Goal: Task Accomplishment & Management: Complete application form

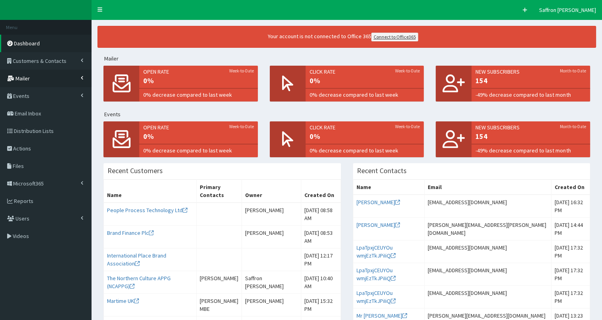
click at [37, 74] on link "Mailer" at bounding box center [46, 79] width 92 height 18
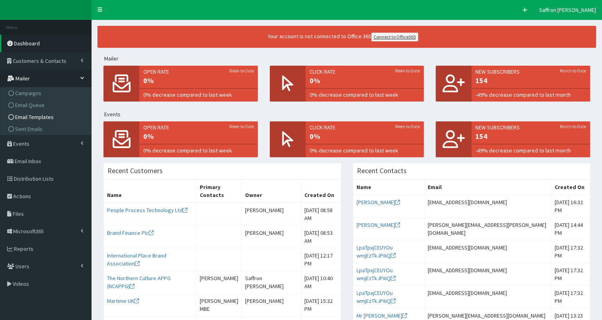
click at [37, 119] on span "Email Templates" at bounding box center [34, 116] width 39 height 7
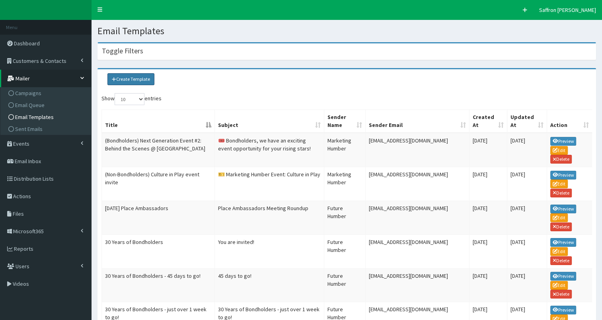
click at [132, 83] on link "Create Template" at bounding box center [130, 79] width 47 height 12
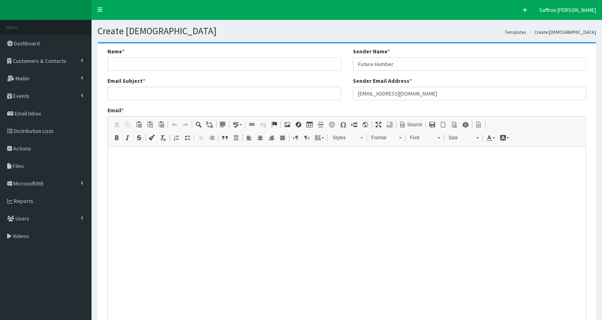
click at [149, 154] on p at bounding box center [347, 156] width 472 height 7
click at [413, 127] on span "Source" at bounding box center [414, 124] width 16 height 7
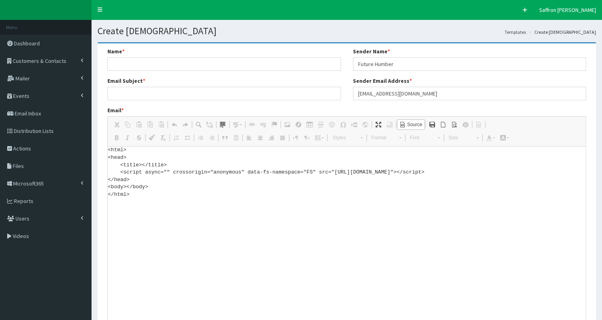
click at [126, 205] on textarea "<html> <head> <title></title> <script async="" crossorigin="anonymous" data-fs-…" at bounding box center [347, 245] width 478 height 199
click at [117, 204] on textarea "<html> <head> <title></title> <script async="" crossorigin="anonymous" data-fs-…" at bounding box center [347, 245] width 478 height 199
drag, startPoint x: 117, startPoint y: 204, endPoint x: 112, endPoint y: 202, distance: 5.2
click at [112, 202] on textarea "<html> <head> <title></title> <script async="" crossorigin="anonymous" data-fs-…" at bounding box center [347, 245] width 478 height 199
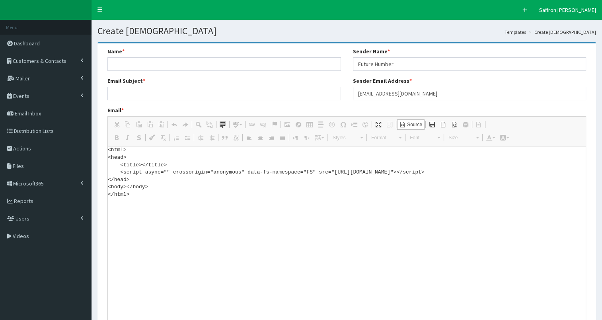
click at [112, 202] on textarea "<html> <head> <title></title> <script async="" crossorigin="anonymous" data-fs-…" at bounding box center [347, 245] width 478 height 199
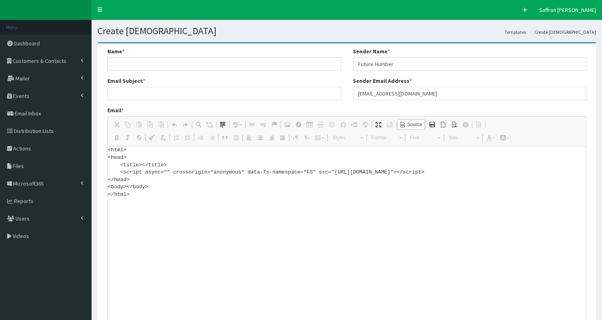
paste textarea "Equinor SPV Limited"
type textarea "<html> <head> <title></title> <script async="" crossorigin="anonymous" data-fs-…"
drag, startPoint x: 170, startPoint y: 202, endPoint x: 91, endPoint y: 138, distance: 101.6
click at [91, 138] on div "F Pr \Toggle navigation Quick Create Saffron Gregg Saffron Gregg Member since 9…" at bounding box center [301, 211] width 602 height 423
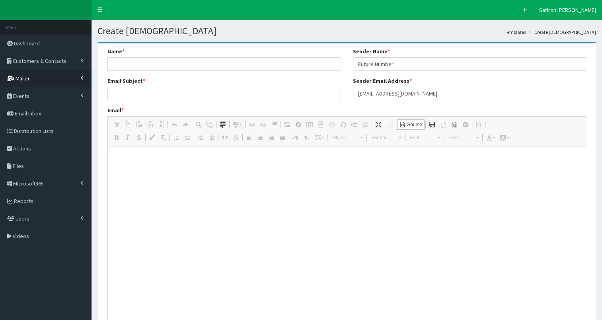
click at [40, 84] on link "Mailer" at bounding box center [46, 79] width 92 height 18
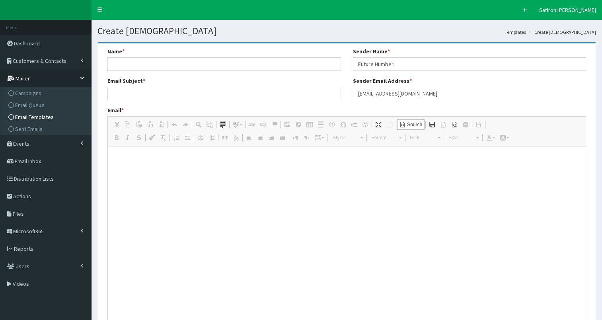
click at [36, 113] on link "Email Templates" at bounding box center [46, 117] width 89 height 12
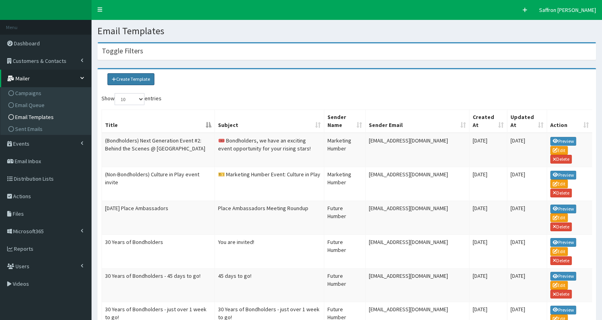
click at [133, 74] on link "Create Template" at bounding box center [130, 79] width 47 height 12
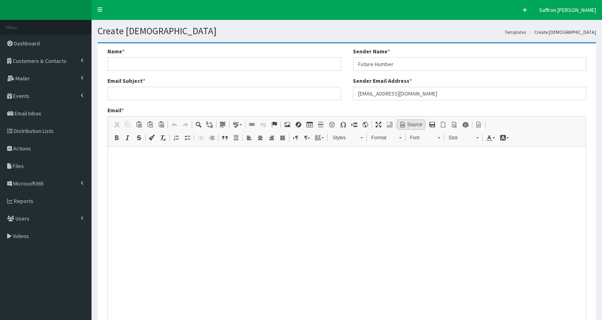
click at [414, 127] on span "Source" at bounding box center [414, 124] width 16 height 7
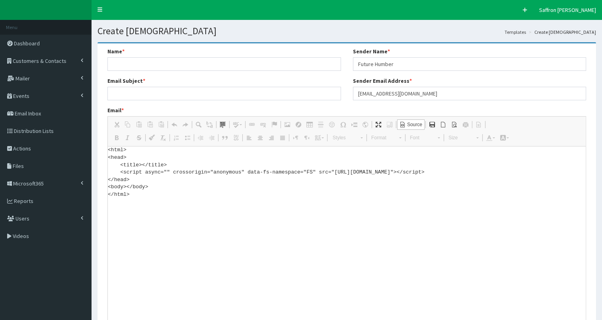
paste textarea "<!DOCTYPE html> <html xmlns:v="urn:schemas-microsoft-com:vml" xmlns:o="urn:sche…"
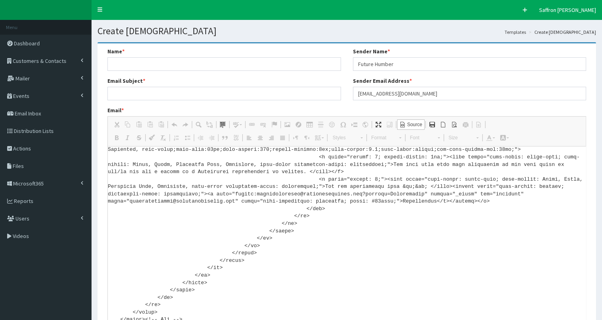
type textarea "<html> <head> <title></title> <script async="" crossorigin="anonymous" data-fs-…"
click at [141, 57] on input "Name *" at bounding box center [224, 64] width 234 height 14
type input "BH enews - [DATE]"
click at [132, 89] on input "Email Subject *" at bounding box center [224, 94] width 234 height 14
type input "Your fortnightly Humber Spotlight!"
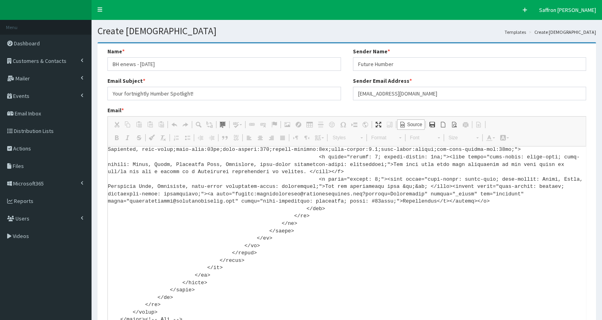
click at [150, 105] on div "Name * BH enews - 10th October 2025 Email Subject * Your fortnightly Humber Spo…" at bounding box center [224, 76] width 246 height 59
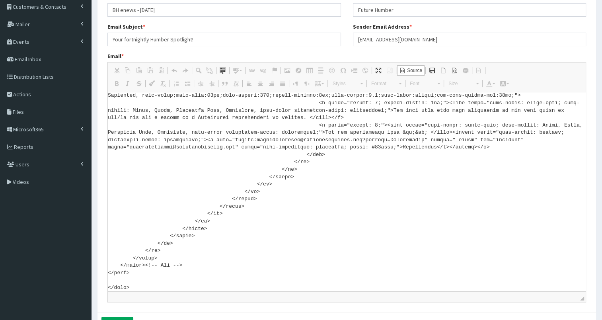
scroll to position [65, 0]
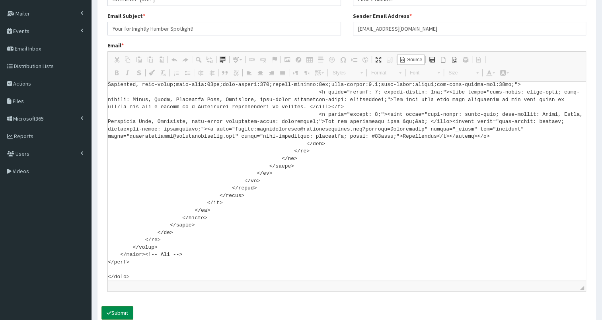
click at [126, 307] on button "Submit" at bounding box center [117, 313] width 32 height 14
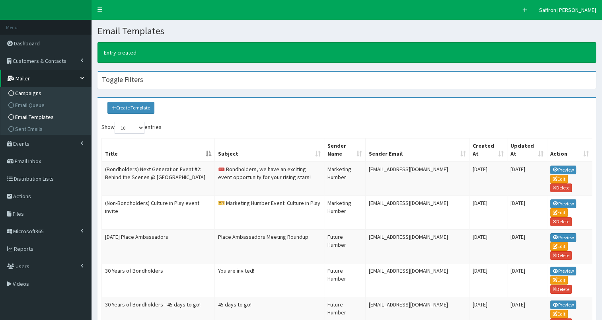
click at [34, 93] on span "Campaigns" at bounding box center [28, 93] width 26 height 7
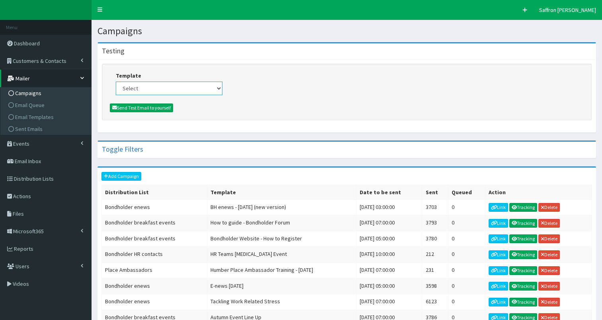
click at [216, 90] on select "Select (Bondholders) Next Generation Event #2: Behind the Scenes @ Paragon Arca…" at bounding box center [169, 89] width 107 height 14
select select "438"
click at [116, 82] on select "Select (Bondholders) Next Generation Event #2: Behind the Scenes @ Paragon Arca…" at bounding box center [169, 89] width 107 height 14
click at [161, 107] on button "Send Test Email to yourself" at bounding box center [141, 107] width 63 height 9
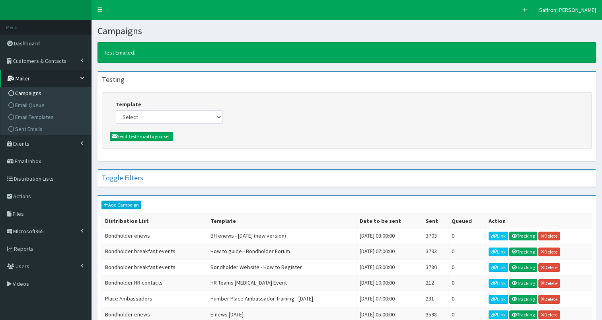
click at [119, 202] on link "Add Campaign" at bounding box center [121, 205] width 40 height 9
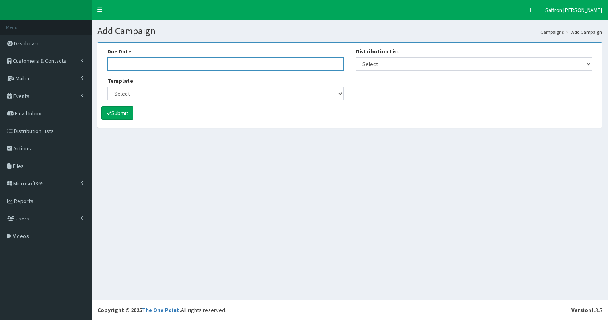
click at [152, 59] on input "Due Date" at bounding box center [225, 64] width 236 height 14
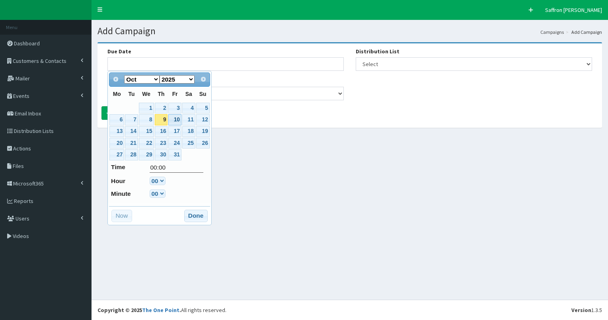
click at [170, 119] on link "10" at bounding box center [174, 119] width 13 height 11
click at [159, 179] on select "00 01 02 03 04 05 06 07 08 09 10 11 12 13 14 15 16 17 18 19 20 21 22 23" at bounding box center [158, 181] width 16 height 8
type input "10-10-2025 03:00"
type input "03:00"
select select "3"
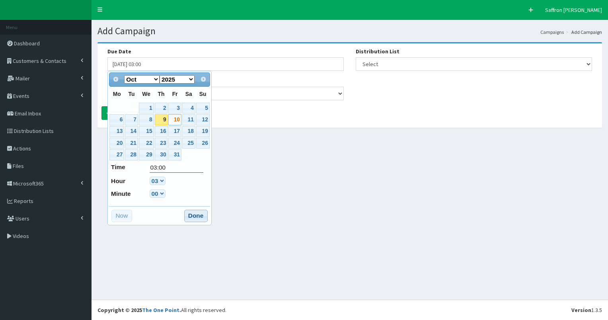
click at [193, 210] on button "Done" at bounding box center [195, 216] width 23 height 13
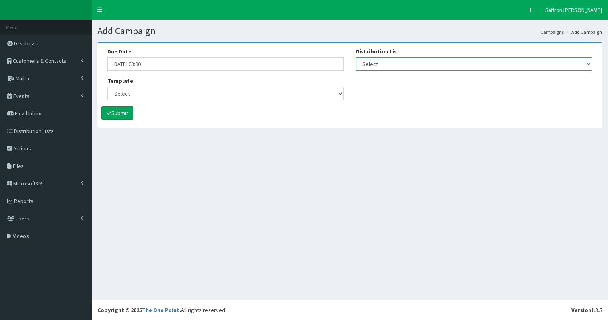
click at [379, 57] on select "Select [DEVELOPER TEST] Bondholder Advisory Group Bondholder breakfast events B…" at bounding box center [474, 64] width 236 height 14
select select "79"
click at [356, 57] on select "Select [DEVELOPER TEST] Bondholder Advisory Group Bondholder breakfast events B…" at bounding box center [474, 64] width 236 height 14
click at [247, 90] on select "Select (Bondholders) Next Generation Event #2: Behind the Scenes @ Paragon Arca…" at bounding box center [225, 94] width 236 height 14
select select "438"
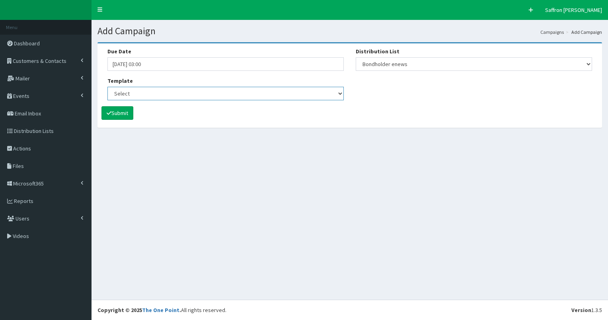
click at [107, 87] on select "Select (Bondholders) Next Generation Event #2: Behind the Scenes @ Paragon Arca…" at bounding box center [225, 94] width 236 height 14
click at [125, 108] on button "Submit" at bounding box center [117, 113] width 32 height 14
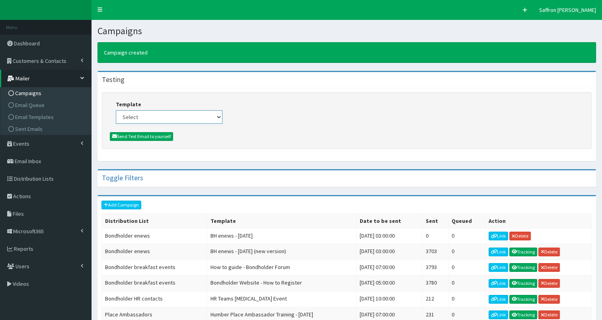
click at [150, 115] on select "Select (Bondholders) Next Generation Event #2: Behind the Scenes @ Paragon Arca…" at bounding box center [169, 117] width 107 height 14
select select "438"
click at [116, 110] on select "Select (Bondholders) Next Generation Event #2: Behind the Scenes @ Paragon Arca…" at bounding box center [169, 117] width 107 height 14
click at [155, 137] on button "Send Test Email to yourself" at bounding box center [141, 136] width 63 height 9
click at [39, 264] on link "Users" at bounding box center [46, 266] width 92 height 18
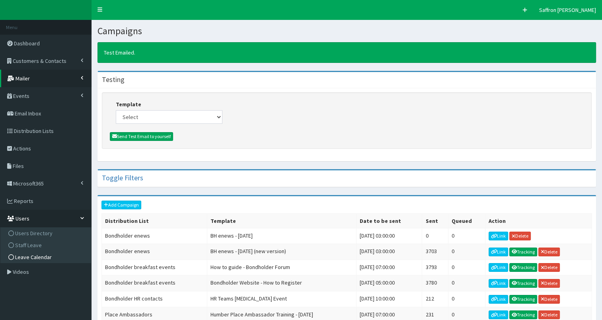
click at [38, 257] on span "Leave Calendar" at bounding box center [33, 257] width 37 height 7
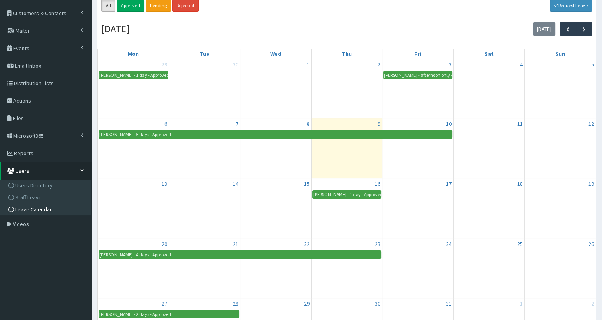
scroll to position [36, 0]
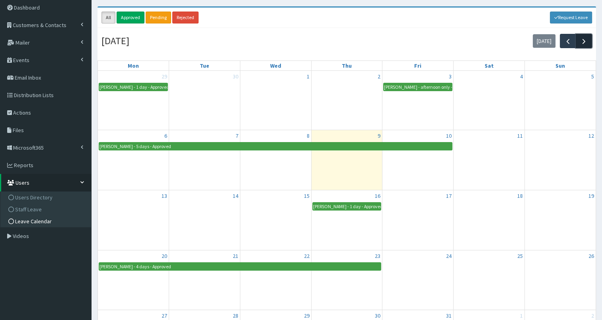
click at [588, 40] on button "button" at bounding box center [584, 41] width 16 height 14
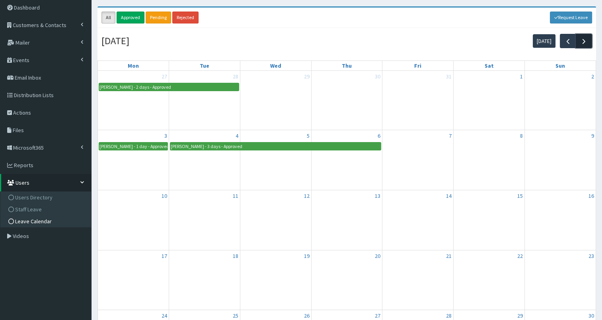
click at [588, 40] on button "button" at bounding box center [584, 41] width 16 height 14
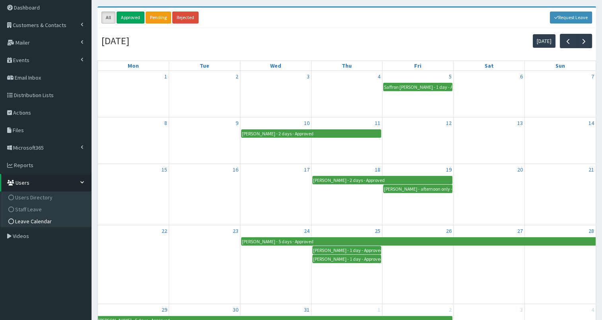
click at [390, 48] on div "[DATE] [DATE]" at bounding box center [347, 41] width 499 height 22
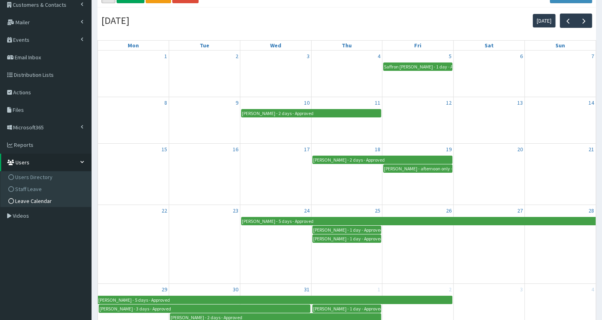
scroll to position [55, 0]
